Goal: Check status: Check status

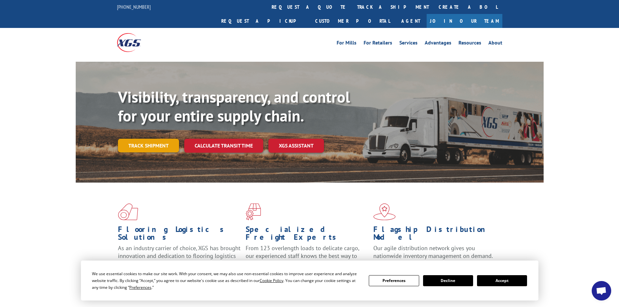
click at [162, 139] on link "Track shipment" at bounding box center [148, 146] width 61 height 14
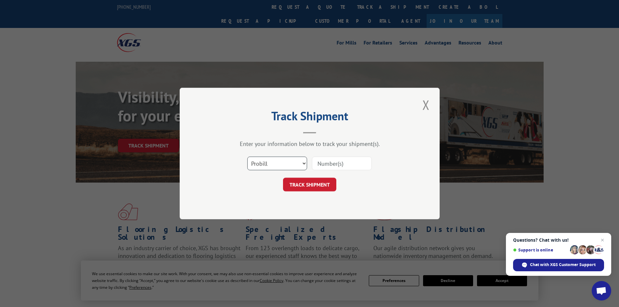
click at [284, 159] on select "Select category... Probill BOL PO" at bounding box center [277, 164] width 60 height 14
select select "po"
click at [247, 157] on select "Select category... Probill BOL PO" at bounding box center [277, 164] width 60 height 14
click at [318, 165] on input at bounding box center [342, 164] width 60 height 14
type input "18522232"
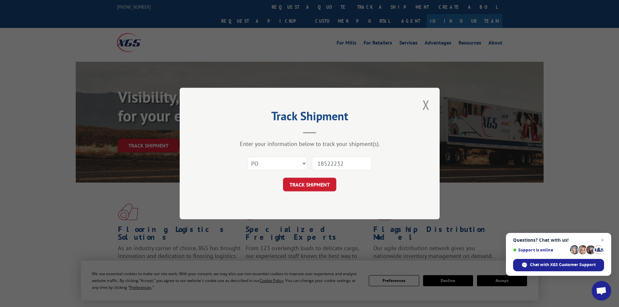
click at [283, 178] on button "TRACK SHIPMENT" at bounding box center [309, 185] width 53 height 14
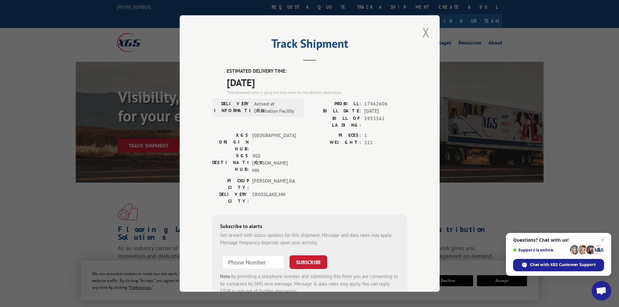
click at [424, 30] on button "Close modal" at bounding box center [425, 32] width 11 height 18
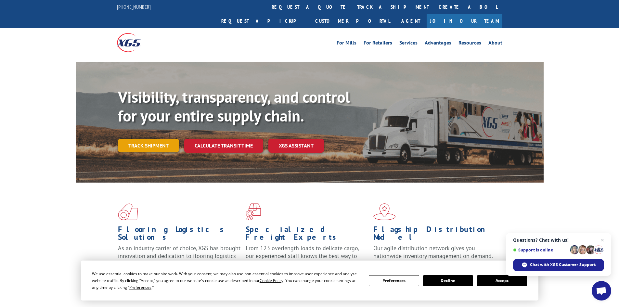
click at [158, 139] on link "Track shipment" at bounding box center [148, 146] width 61 height 14
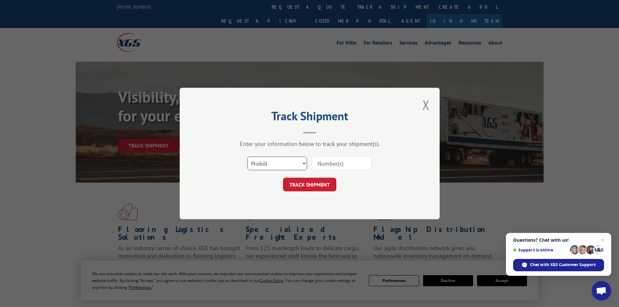
click at [271, 160] on select "Select category... Probill BOL PO" at bounding box center [277, 164] width 60 height 14
select select "po"
click at [247, 157] on select "Select category... Probill BOL PO" at bounding box center [277, 164] width 60 height 14
click at [276, 163] on select "Select category... Probill BOL PO" at bounding box center [277, 164] width 60 height 14
